Goal: Obtain resource: Download file/media

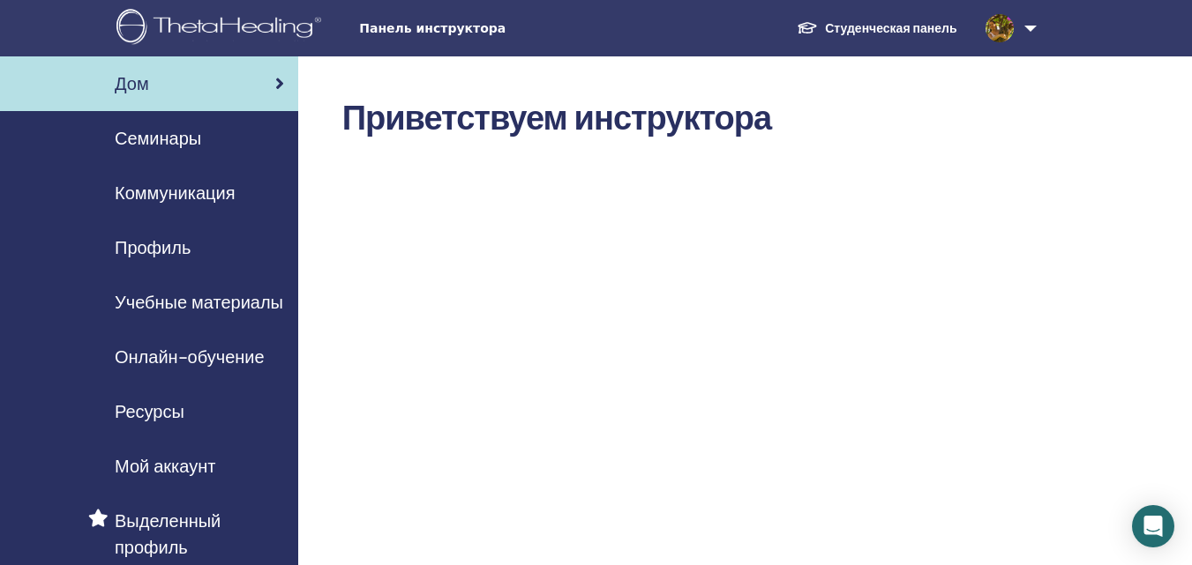
click at [872, 31] on font "Студенческая панель" at bounding box center [890, 28] width 131 height 16
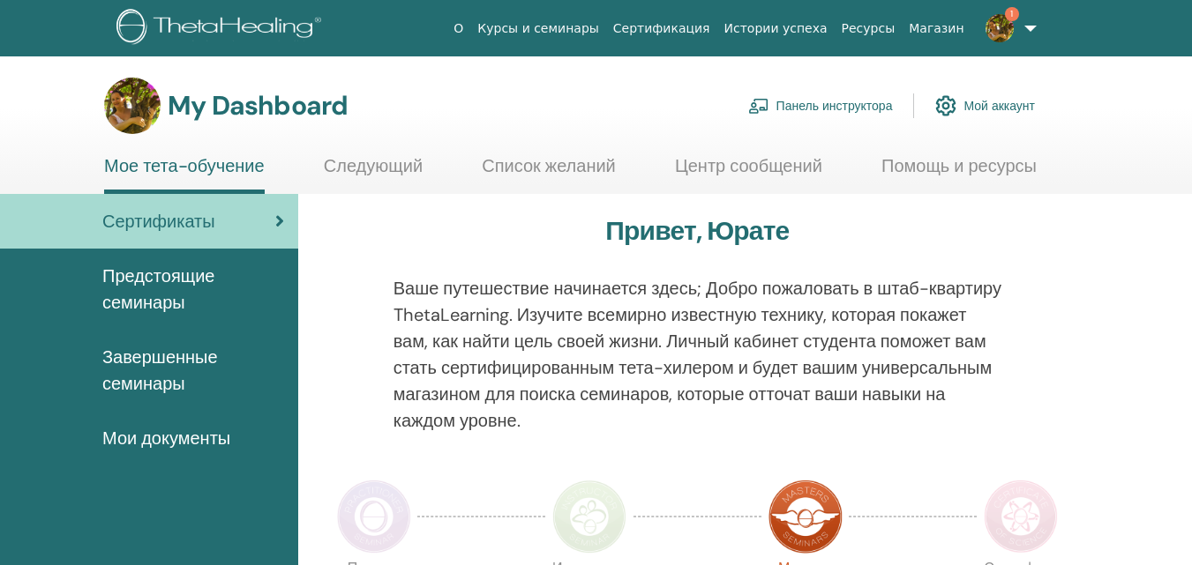
click at [158, 359] on span "Завершенные семинары" at bounding box center [193, 370] width 182 height 53
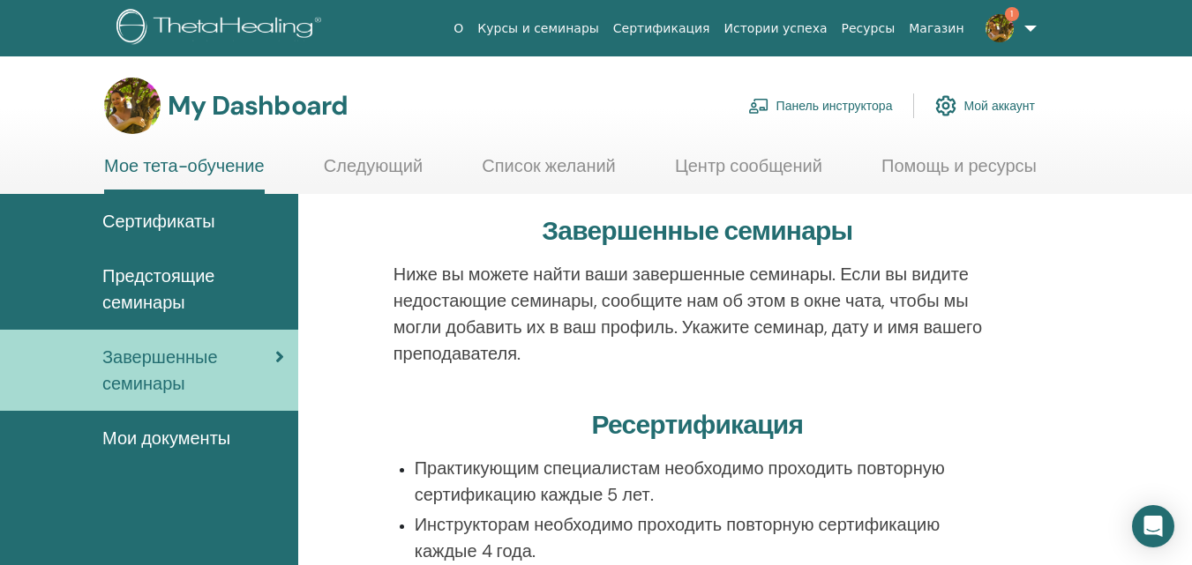
click at [1003, 26] on img at bounding box center [999, 28] width 28 height 28
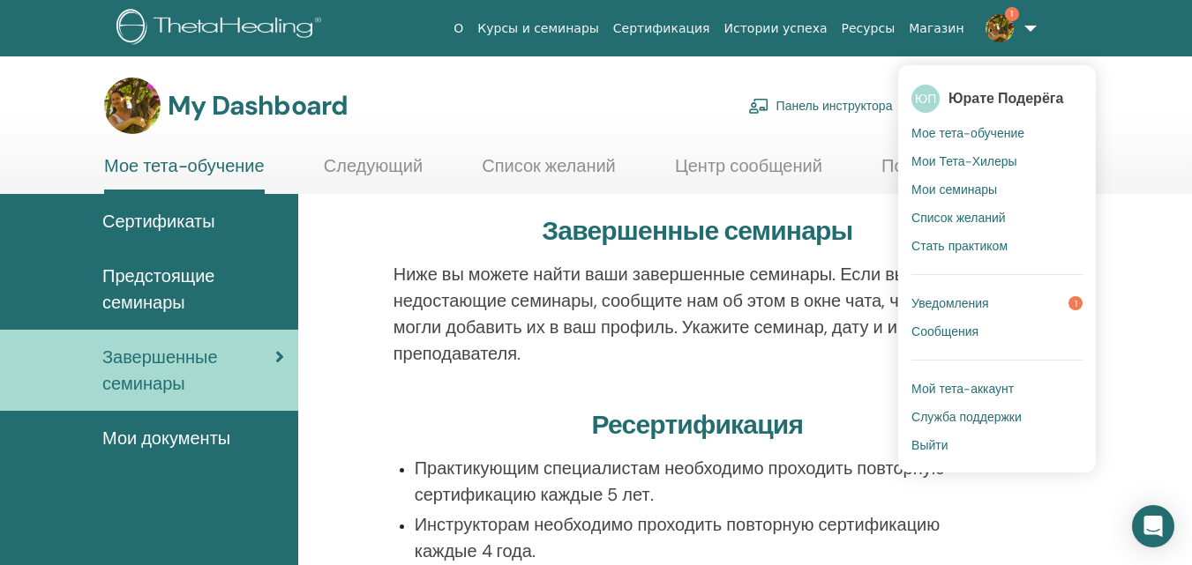
click at [975, 302] on span "Уведомления" at bounding box center [950, 303] width 78 height 16
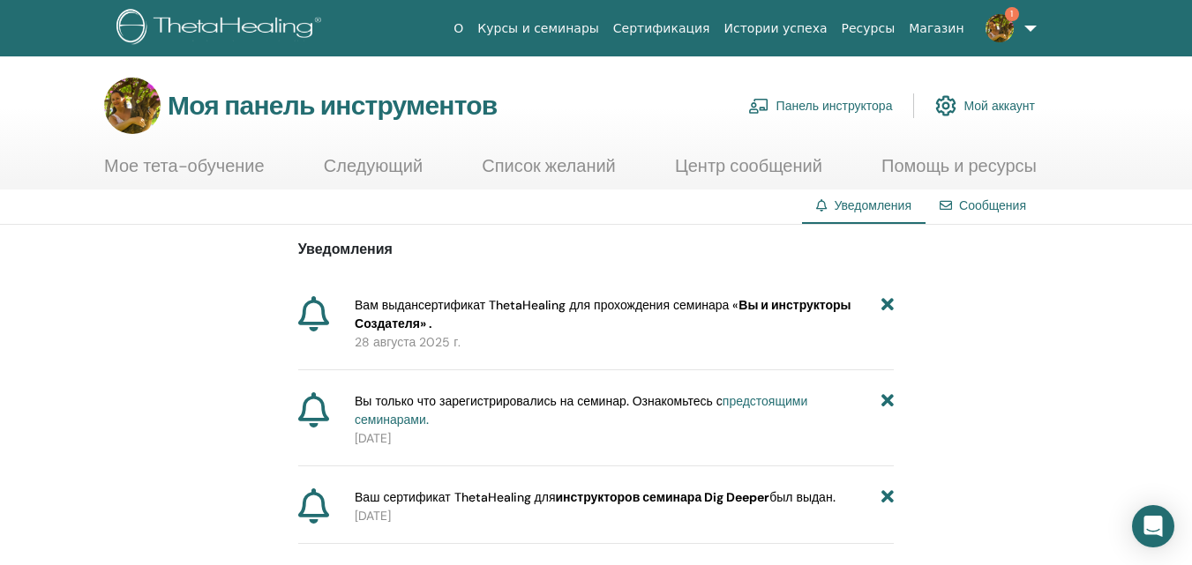
click at [606, 307] on font "сертификат ThetaHealing для прохождения семинара «" at bounding box center [578, 305] width 320 height 16
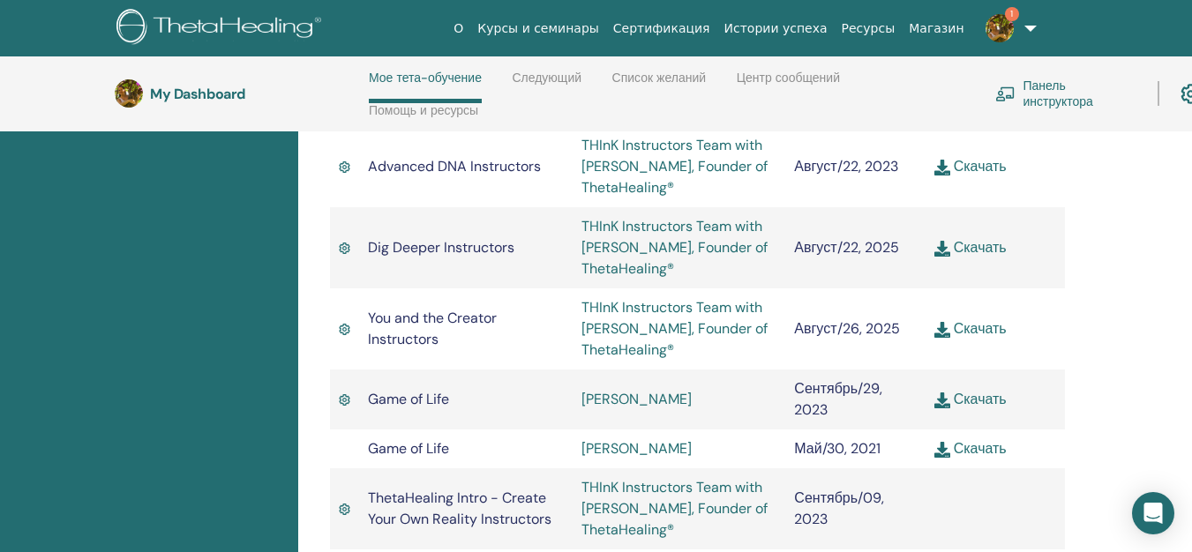
scroll to position [1624, 0]
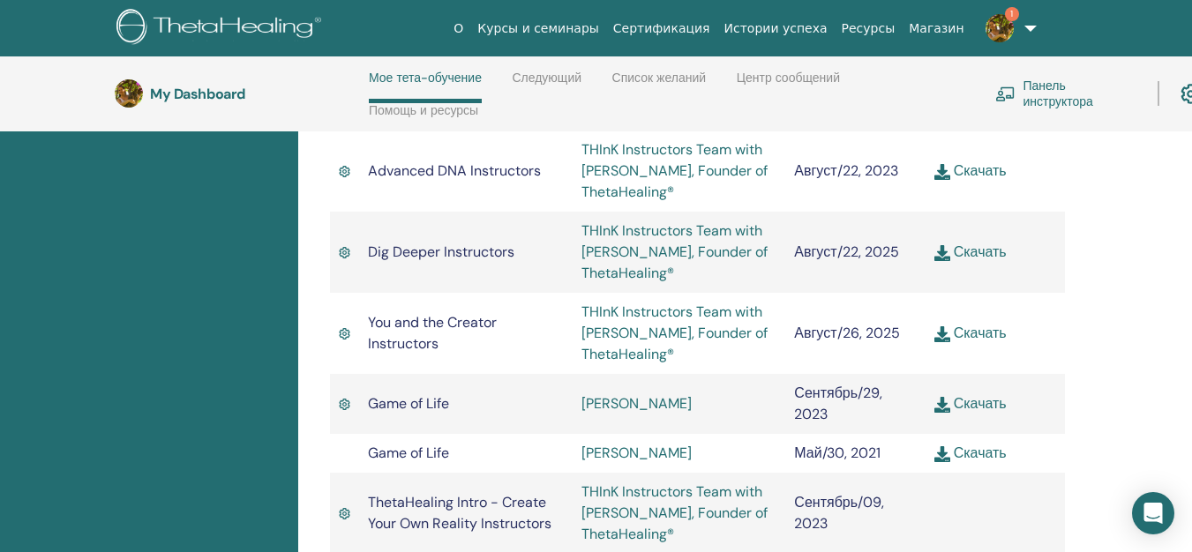
click at [983, 324] on link "Скачать" at bounding box center [970, 333] width 72 height 19
